Goal: Task Accomplishment & Management: Manage account settings

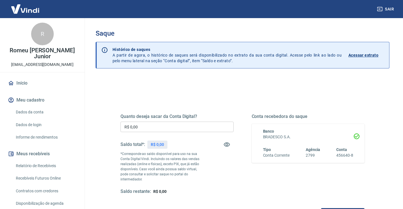
click at [159, 145] on p "R$ 0,00" at bounding box center [157, 145] width 13 height 6
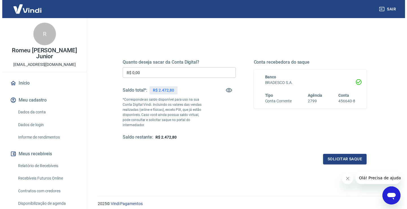
scroll to position [57, 0]
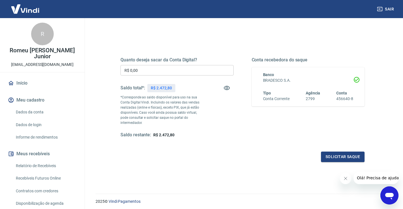
click at [160, 72] on input "R$ 0,00" at bounding box center [176, 70] width 113 height 10
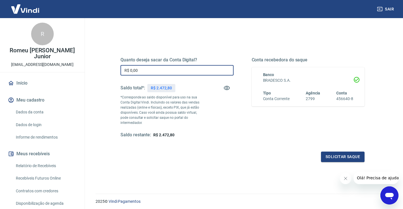
drag, startPoint x: 159, startPoint y: 72, endPoint x: 88, endPoint y: 66, distance: 71.2
click at [89, 67] on div "Saque Histórico de saques A partir de agora, o histórico de saques será disponi…" at bounding box center [242, 74] width 307 height 225
type input "R$ 2.472,80"
click at [346, 154] on button "Solicitar saque" at bounding box center [343, 156] width 44 height 10
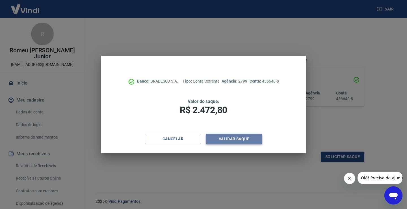
click at [239, 138] on button "Validar saque" at bounding box center [234, 139] width 57 height 10
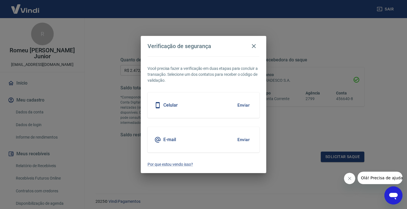
click at [241, 106] on button "Enviar" at bounding box center [243, 105] width 18 height 12
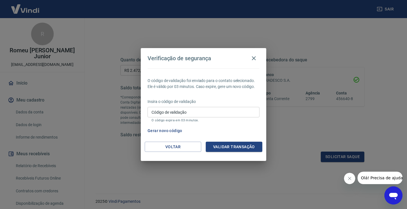
click at [239, 112] on input "Código de validação" at bounding box center [203, 112] width 112 height 10
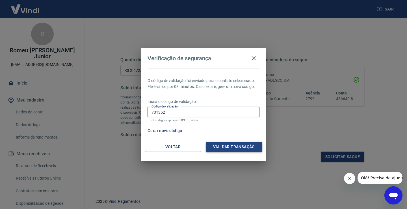
type input "731352"
click at [236, 147] on button "Validar transação" at bounding box center [234, 147] width 57 height 10
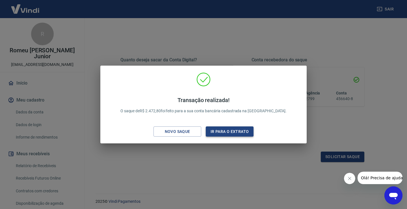
click at [232, 131] on button "Ir para o extrato" at bounding box center [230, 131] width 48 height 10
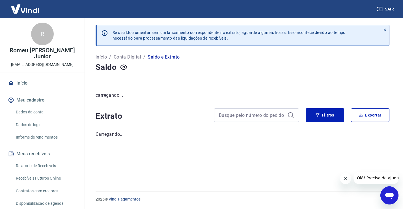
drag, startPoint x: 348, startPoint y: 179, endPoint x: 692, endPoint y: 356, distance: 386.5
click at [348, 179] on button "Fechar mensagem da empresa" at bounding box center [344, 178] width 11 height 11
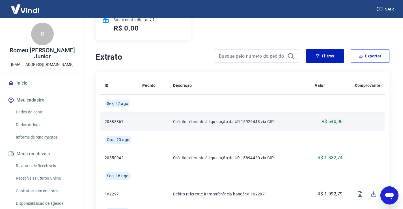
scroll to position [85, 0]
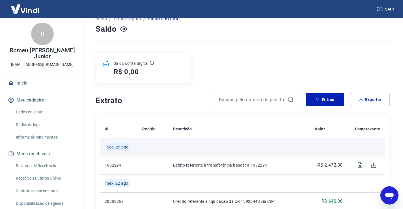
scroll to position [85, 0]
